Goal: Task Accomplishment & Management: Manage account settings

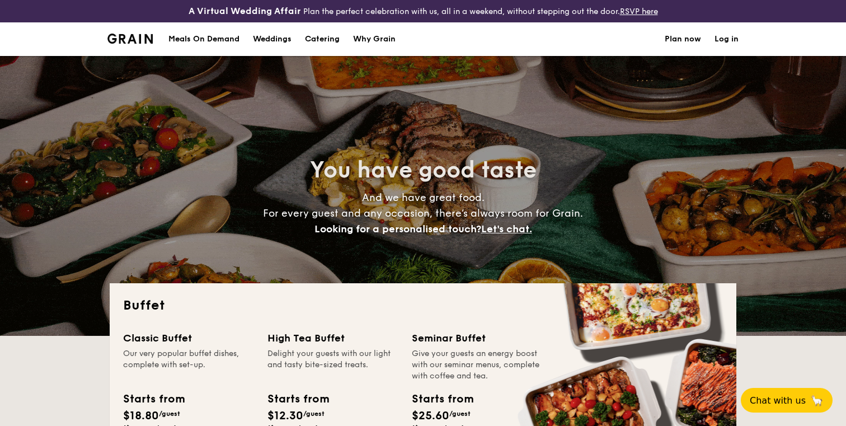
select select
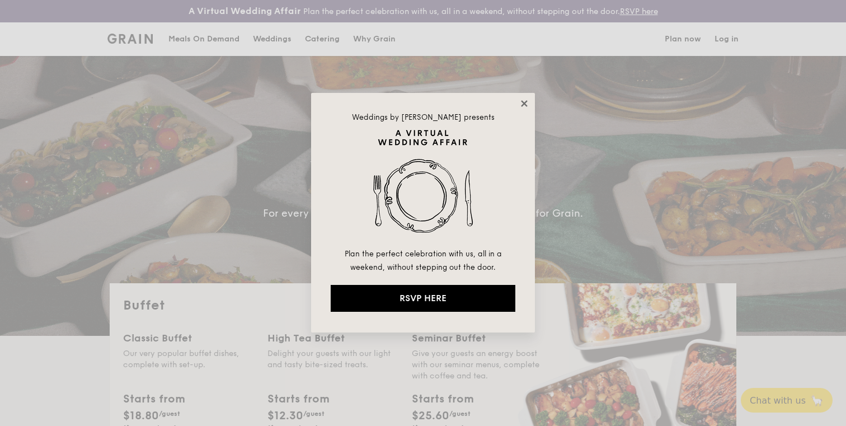
click at [527, 105] on icon at bounding box center [524, 103] width 10 height 10
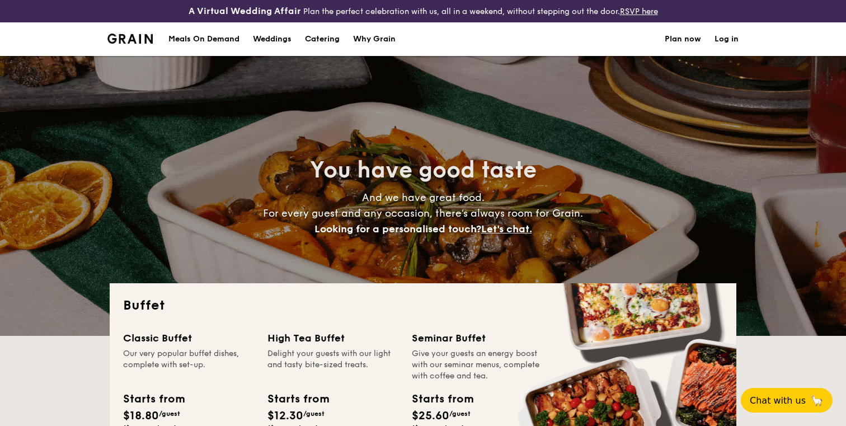
click at [733, 32] on link "Log in" at bounding box center [726, 39] width 24 height 34
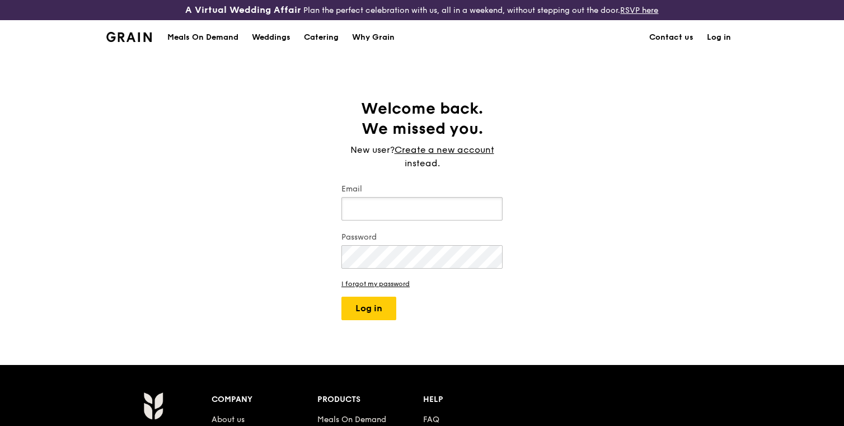
type input "[PERSON_NAME][DOMAIN_NAME][EMAIL_ADDRESS][PERSON_NAME][DOMAIN_NAME]"
click at [395, 305] on button "Log in" at bounding box center [368, 308] width 55 height 23
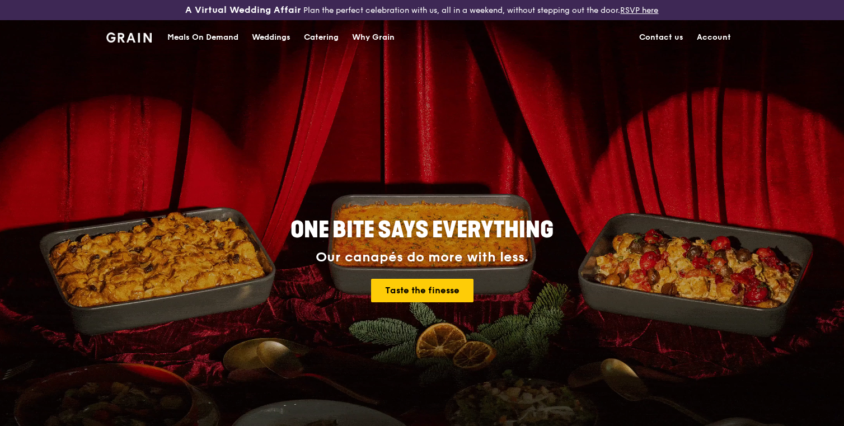
click at [727, 36] on link "Account" at bounding box center [714, 38] width 48 height 34
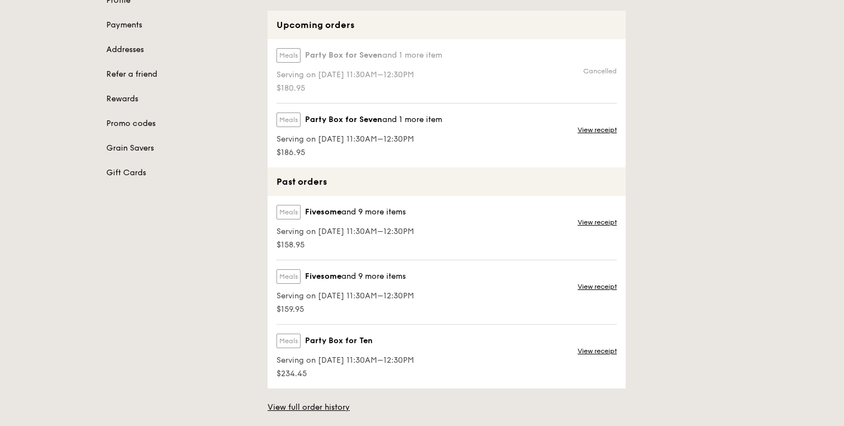
scroll to position [208, 0]
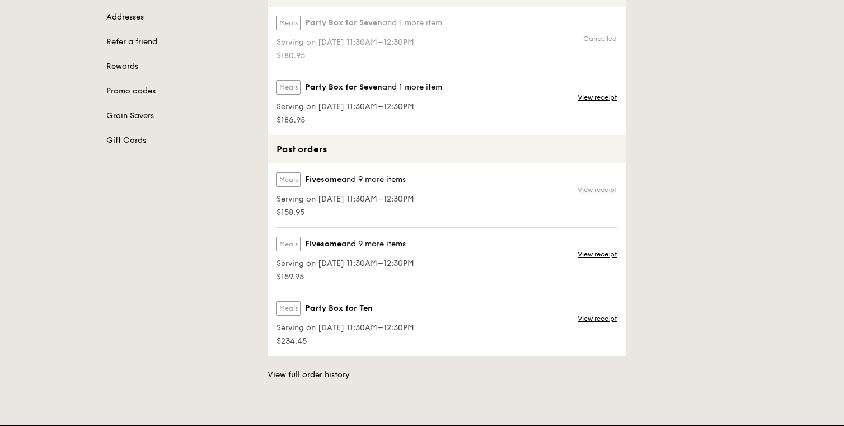
click at [594, 192] on link "View receipt" at bounding box center [596, 189] width 39 height 9
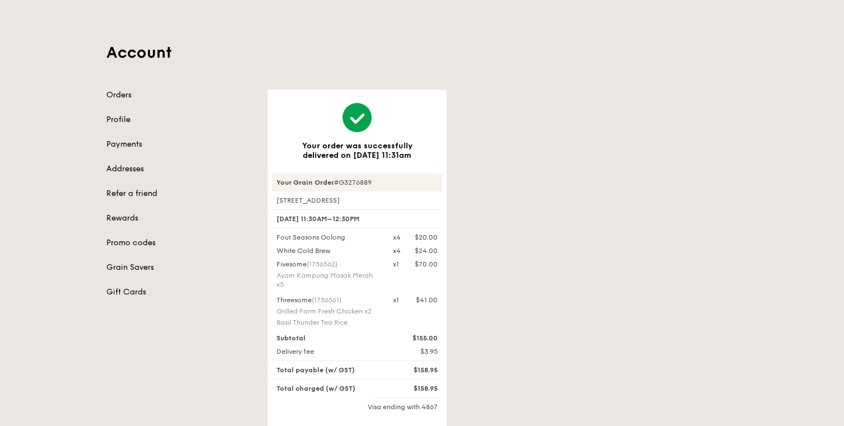
scroll to position [64, 0]
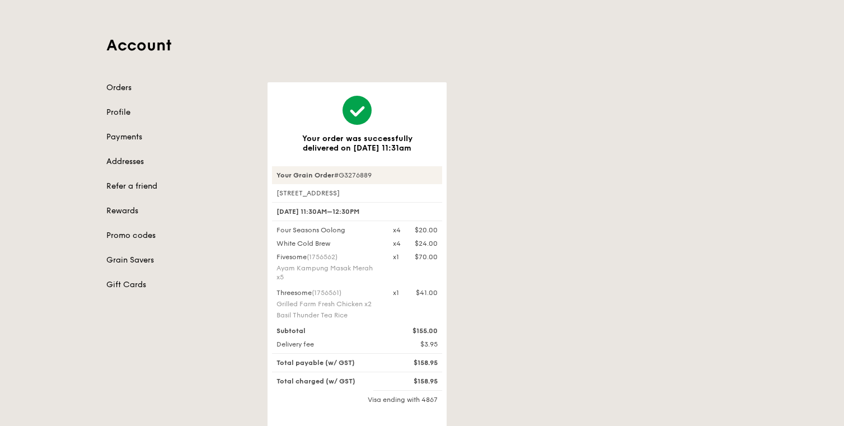
click at [316, 270] on div "Ayam Kampung Masak Merah x5" at bounding box center [327, 273] width 103 height 18
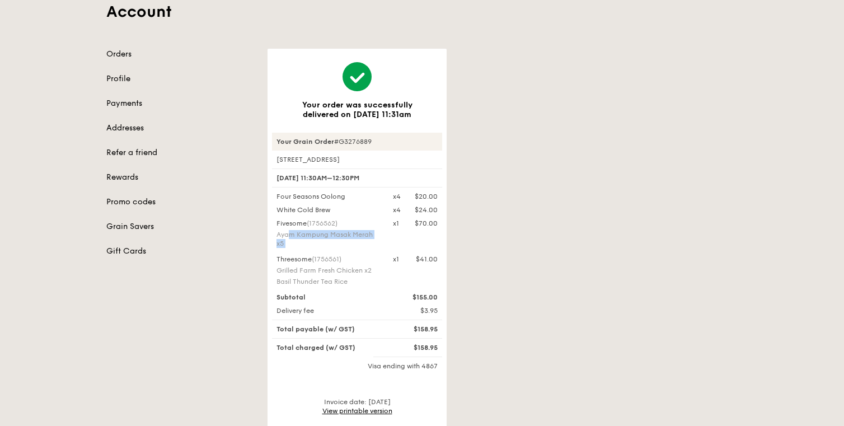
scroll to position [100, 0]
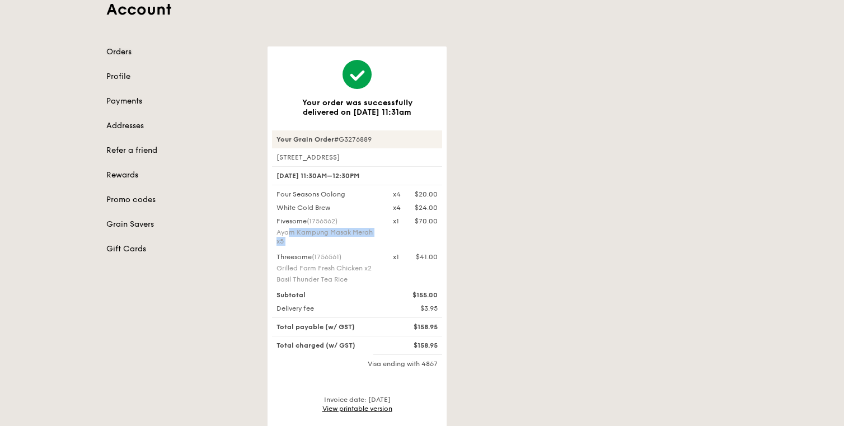
click at [120, 50] on link "Orders" at bounding box center [180, 51] width 148 height 11
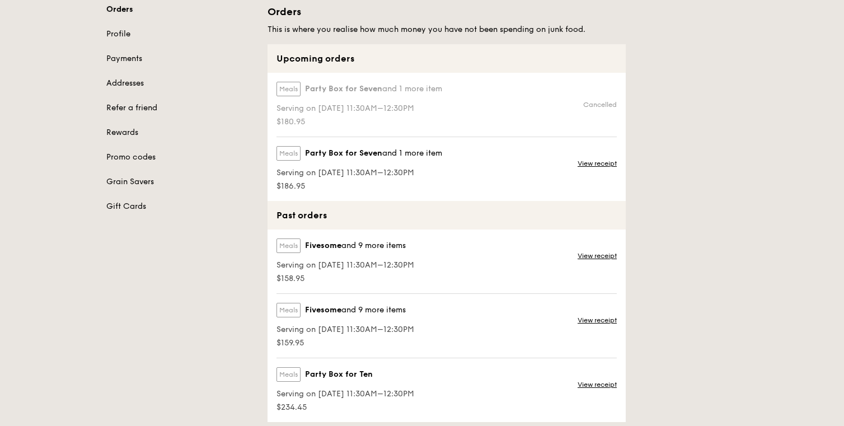
scroll to position [76, 0]
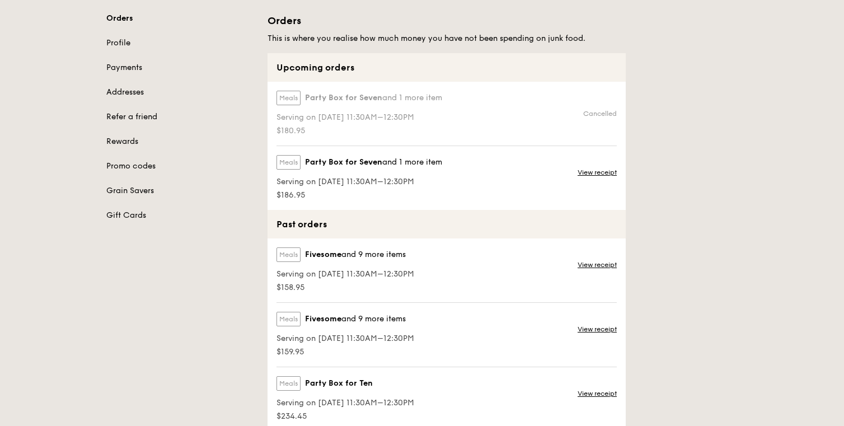
scroll to position [151, 0]
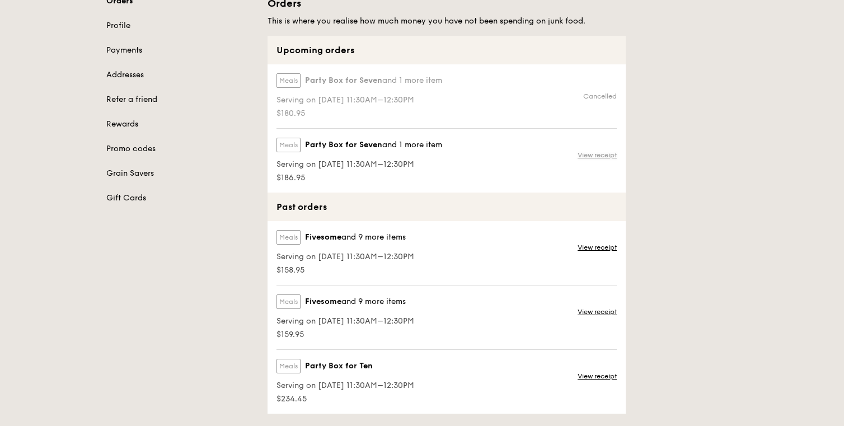
click at [596, 153] on link "View receipt" at bounding box center [596, 155] width 39 height 9
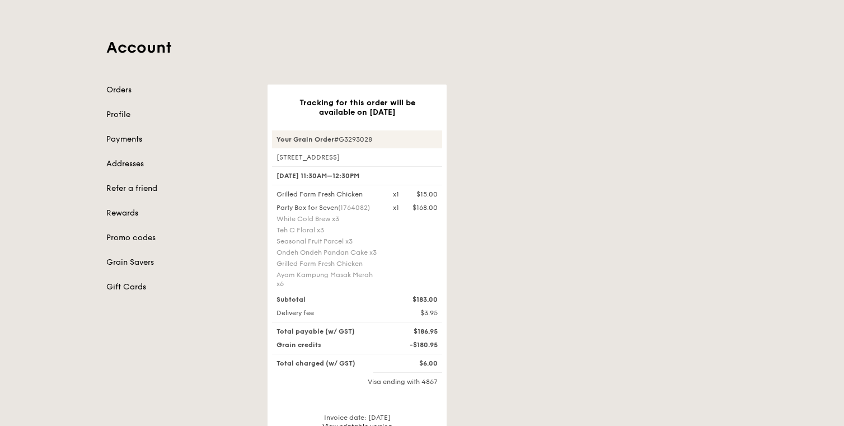
scroll to position [69, 0]
